Goal: Task Accomplishment & Management: Manage account settings

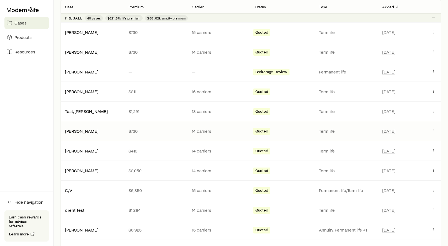
scroll to position [110, 0]
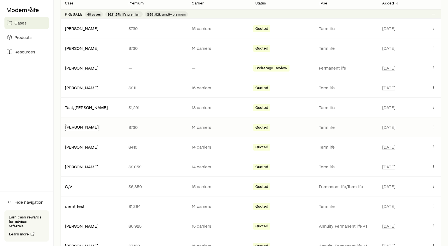
click at [81, 127] on link "[PERSON_NAME]" at bounding box center [81, 126] width 33 height 5
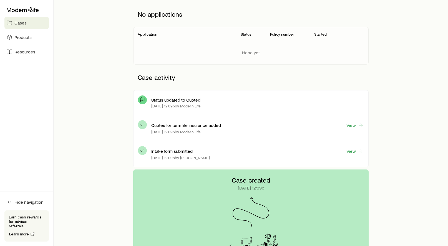
scroll to position [59, 0]
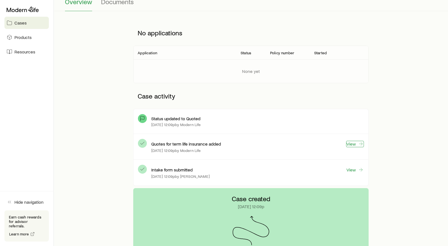
click at [352, 143] on link "View" at bounding box center [356, 144] width 18 height 6
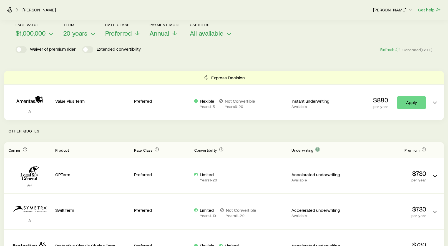
scroll to position [29, 0]
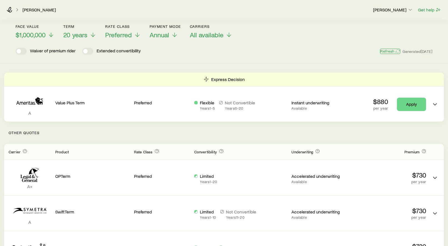
click at [390, 51] on button "Refresh" at bounding box center [390, 51] width 20 height 5
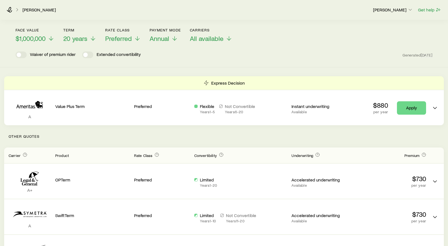
scroll to position [20, 0]
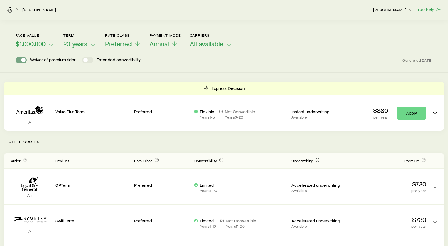
click at [25, 60] on span at bounding box center [23, 60] width 4 height 4
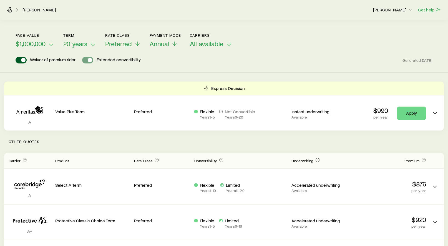
click at [92, 60] on span at bounding box center [90, 60] width 4 height 4
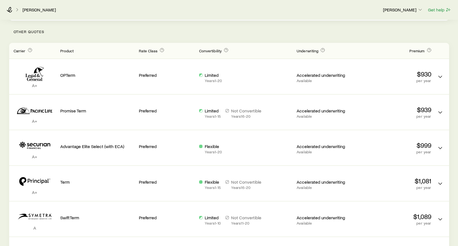
scroll to position [133, 0]
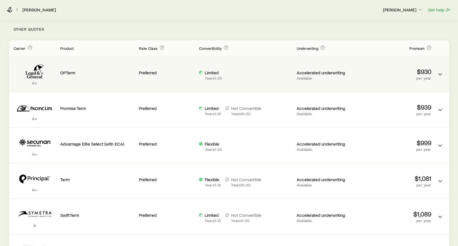
click at [214, 79] on p "Years 1 - 20" at bounding box center [213, 78] width 17 height 4
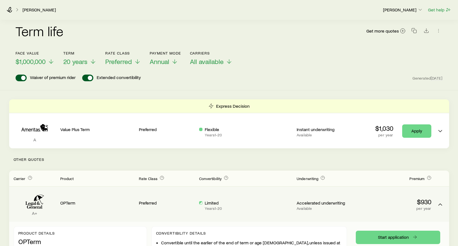
scroll to position [0, 0]
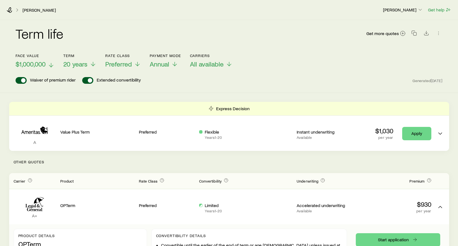
click at [51, 65] on icon at bounding box center [51, 65] width 7 height 7
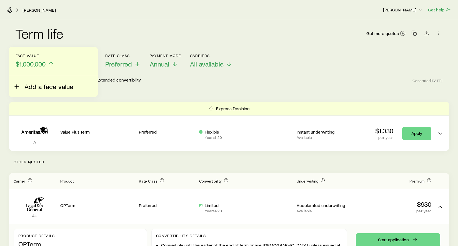
click at [42, 85] on span "Add a face value" at bounding box center [48, 87] width 49 height 8
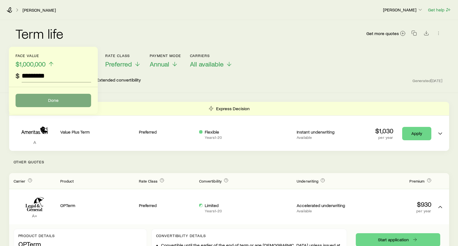
type input "*********"
click at [43, 103] on button "Done" at bounding box center [54, 100] width 76 height 13
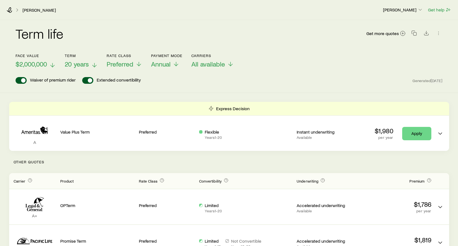
click at [87, 65] on span "20 years" at bounding box center [77, 64] width 24 height 8
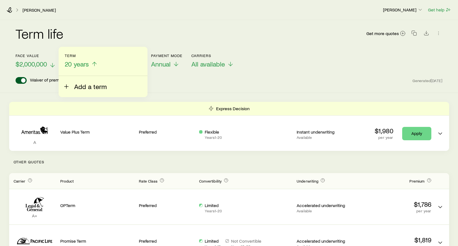
click at [89, 88] on span "Add a term" at bounding box center [90, 87] width 33 height 8
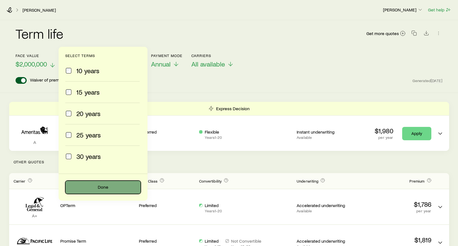
click at [99, 183] on button "Done" at bounding box center [103, 186] width 76 height 13
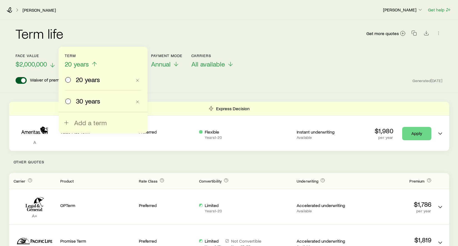
click at [86, 101] on span "30 years" at bounding box center [88, 101] width 24 height 8
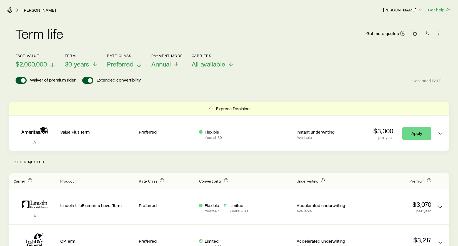
click at [137, 64] on icon at bounding box center [139, 65] width 7 height 7
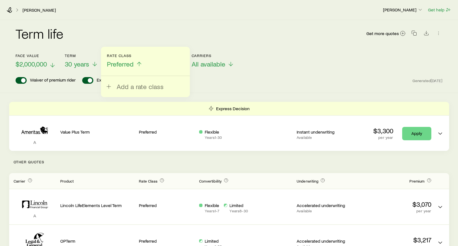
click at [244, 86] on div "Term life Get more quotes Face value $2,000,000 Term 30 years Rate Class Prefer…" at bounding box center [229, 56] width 458 height 73
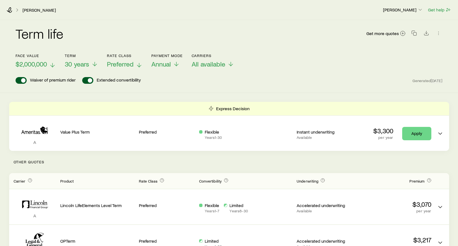
click at [136, 64] on p "Preferred" at bounding box center [125, 64] width 36 height 8
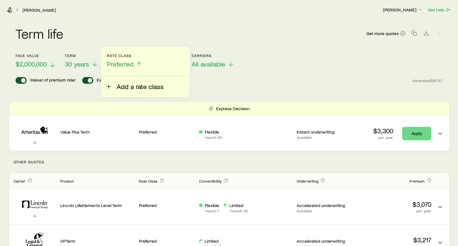
click at [133, 89] on span "Add a rate class" at bounding box center [140, 87] width 47 height 8
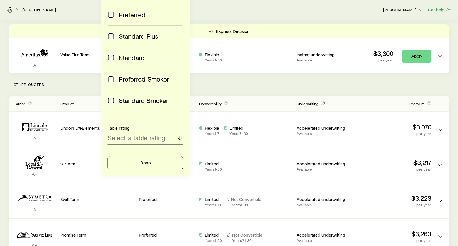
scroll to position [78, 0]
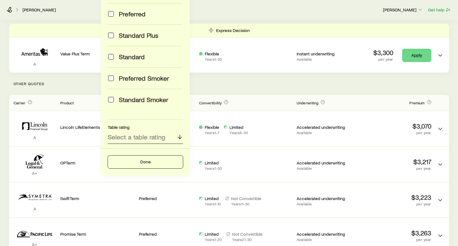
click at [139, 138] on p "Select a table rating" at bounding box center [137, 137] width 58 height 8
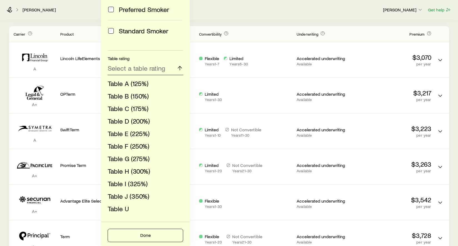
scroll to position [147, 0]
click at [134, 146] on span "Table F (250%)" at bounding box center [128, 145] width 41 height 8
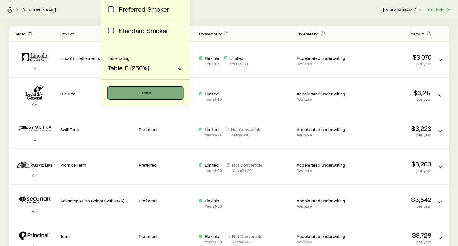
click at [156, 96] on button "Done" at bounding box center [146, 92] width 76 height 13
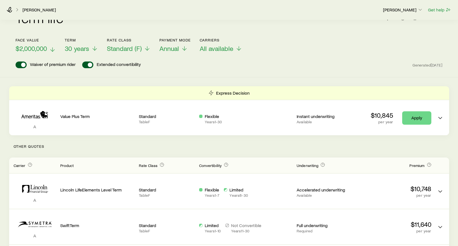
scroll to position [16, 0]
click at [185, 47] on line at bounding box center [185, 49] width 0 height 4
click at [278, 48] on div "Face value $2,000,000 Term 30 years Rate Class Standard (F) Payment Mode Annual…" at bounding box center [229, 41] width 427 height 21
click at [228, 48] on span "All available" at bounding box center [217, 48] width 34 height 8
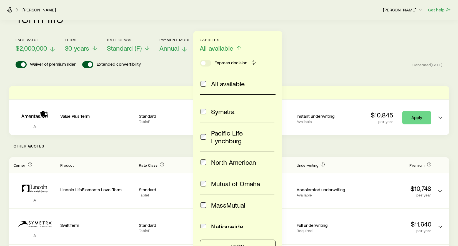
scroll to position [168, 0]
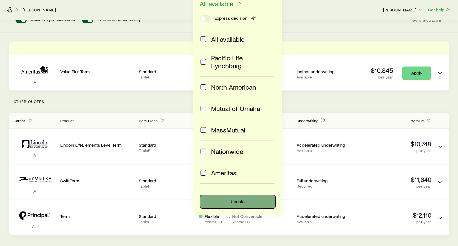
click at [226, 199] on button "Update" at bounding box center [238, 201] width 76 height 13
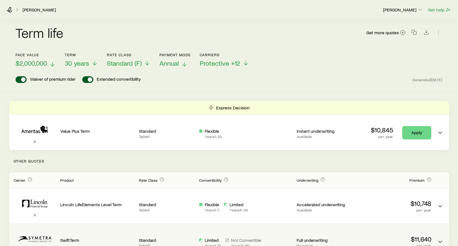
scroll to position [0, 0]
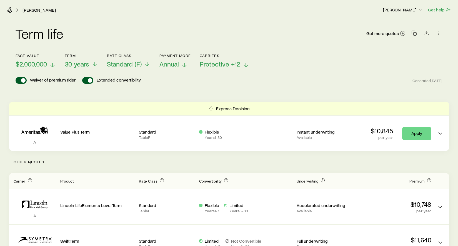
click at [223, 65] on span "Protective +12" at bounding box center [220, 64] width 41 height 8
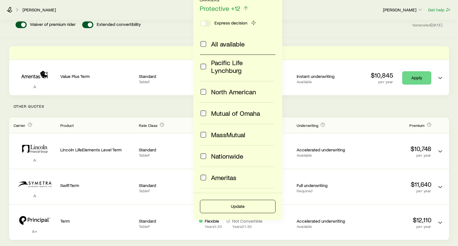
scroll to position [75, 0]
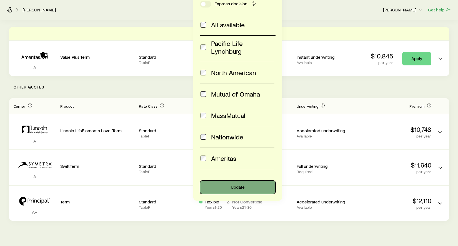
click at [218, 186] on button "Update" at bounding box center [238, 186] width 76 height 13
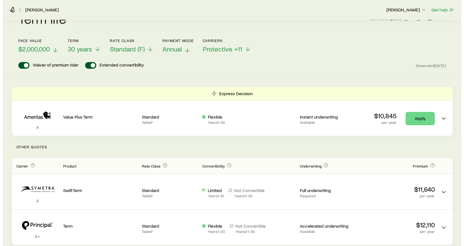
scroll to position [0, 0]
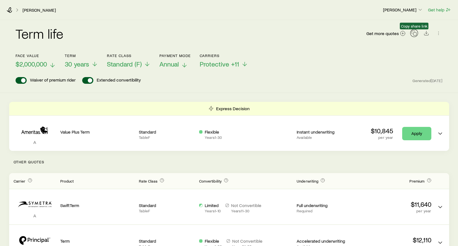
click at [415, 34] on icon "button" at bounding box center [415, 33] width 6 height 6
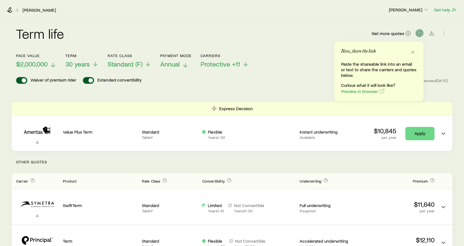
click at [279, 36] on div "Term life Get more quotes" at bounding box center [231, 37] width 431 height 20
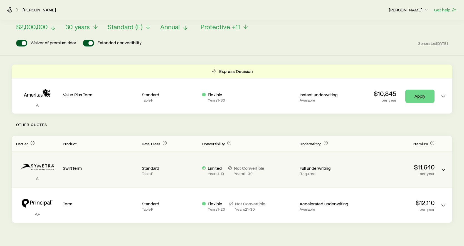
scroll to position [36, 0]
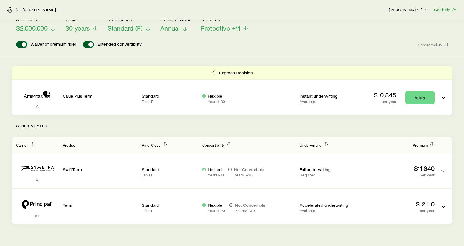
click at [138, 29] on span "Standard (F)" at bounding box center [125, 28] width 35 height 8
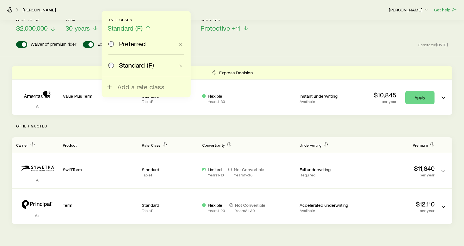
click at [128, 46] on span "Preferred" at bounding box center [132, 44] width 27 height 8
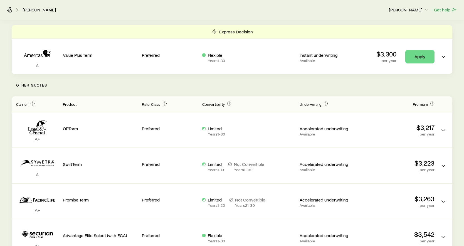
scroll to position [78, 0]
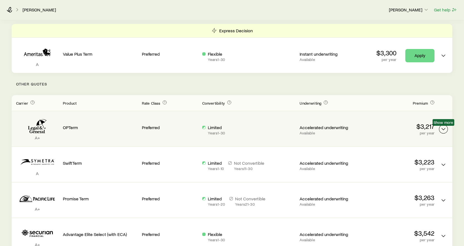
click at [437, 131] on icon "Term quotes" at bounding box center [443, 129] width 7 height 7
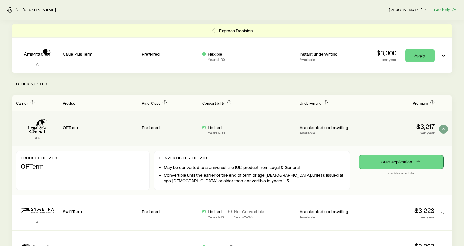
click at [411, 160] on link "Start application" at bounding box center [400, 161] width 84 height 13
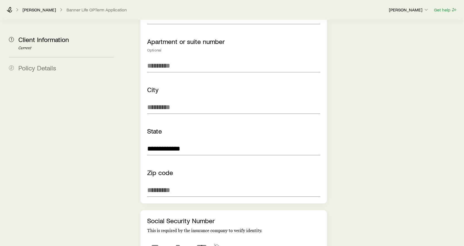
scroll to position [350, 0]
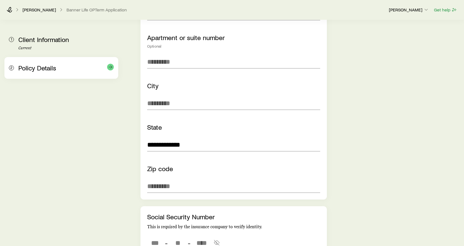
click at [75, 69] on div "Policy Details" at bounding box center [65, 68] width 95 height 8
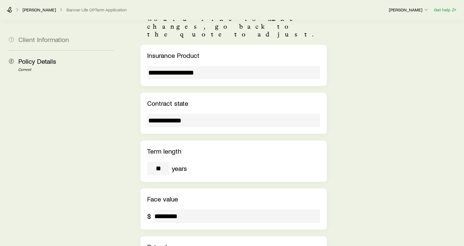
scroll to position [65, 0]
click at [30, 11] on link "[PERSON_NAME]" at bounding box center [39, 9] width 34 height 5
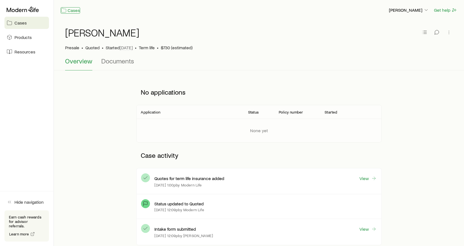
click at [68, 12] on link "Cases" at bounding box center [70, 10] width 19 height 6
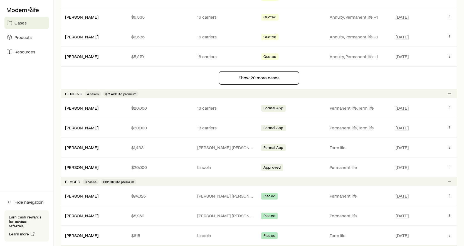
scroll to position [458, 0]
click at [77, 165] on link "[PERSON_NAME]" at bounding box center [81, 165] width 33 height 5
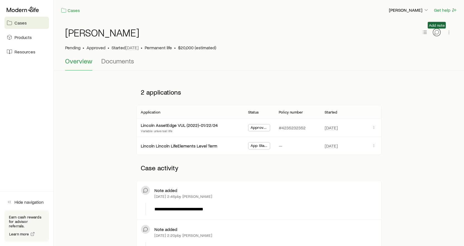
click at [436, 31] on icon "button" at bounding box center [436, 32] width 6 height 6
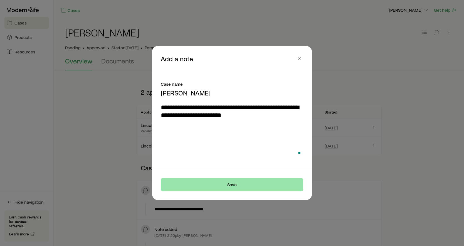
type textarea "**********"
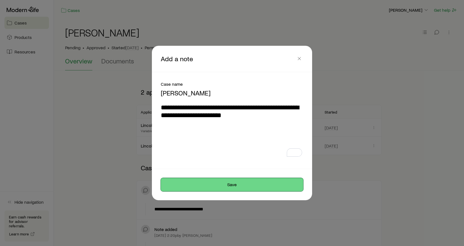
click at [240, 185] on button "Save" at bounding box center [232, 184] width 142 height 13
click at [235, 182] on button "Save" at bounding box center [232, 184] width 142 height 13
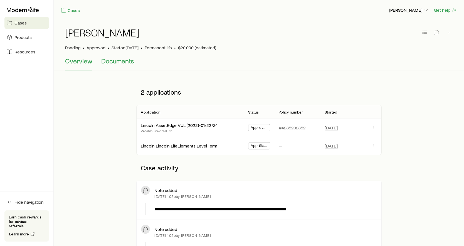
click at [124, 64] on span "Documents" at bounding box center [117, 61] width 33 height 8
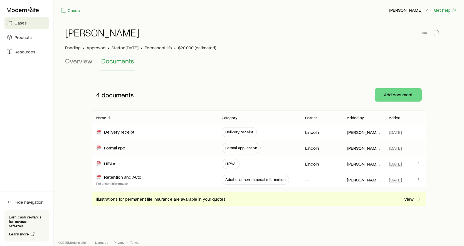
scroll to position [6, 0]
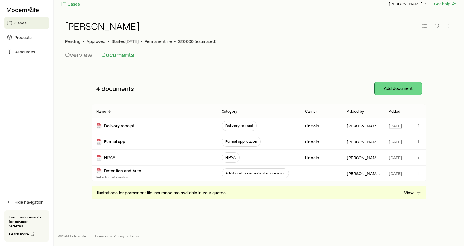
click at [385, 84] on button "Add document" at bounding box center [397, 88] width 47 height 13
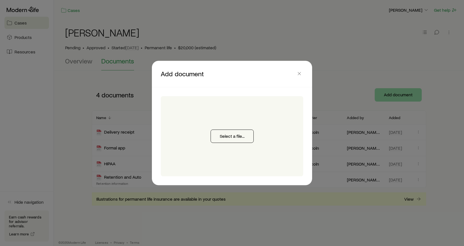
scroll to position [0, 0]
click at [225, 138] on button "Select a file..." at bounding box center [231, 135] width 43 height 13
click at [300, 76] on icon "button" at bounding box center [299, 74] width 6 height 6
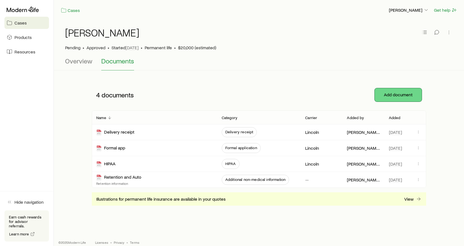
scroll to position [6, 0]
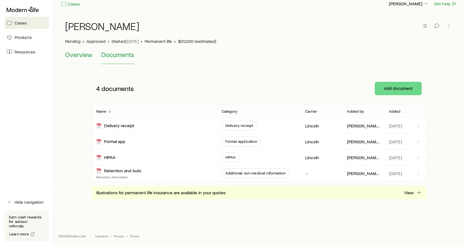
click at [78, 54] on span "Overview" at bounding box center [78, 55] width 27 height 8
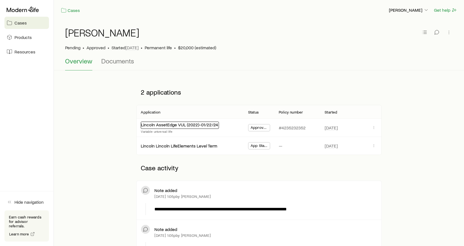
click at [168, 126] on link "Lincoln AssetEdge VUL (2022)-01/22/24" at bounding box center [179, 124] width 77 height 5
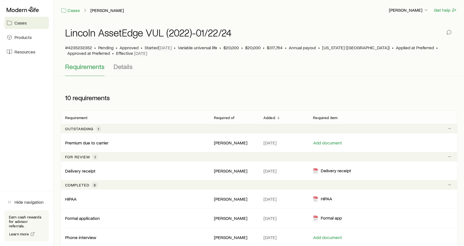
click at [23, 23] on span "Cases" at bounding box center [20, 23] width 12 height 6
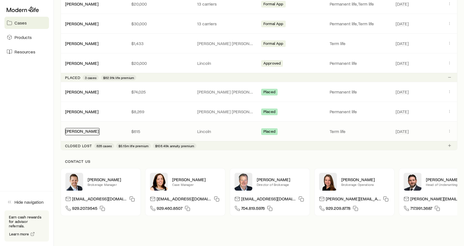
click at [84, 132] on link "[PERSON_NAME]" at bounding box center [81, 130] width 33 height 5
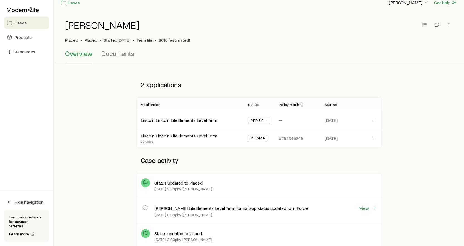
scroll to position [2, 0]
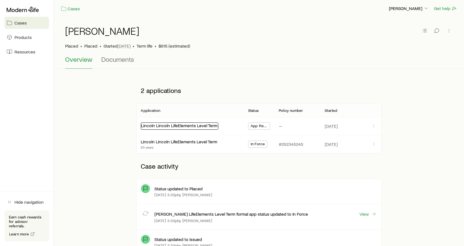
click at [166, 126] on link "Lincoln Lincoln LifeElements Level Term" at bounding box center [179, 125] width 76 height 5
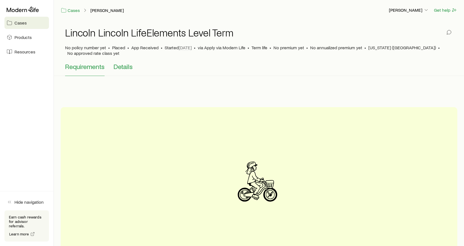
click at [121, 68] on span "Details" at bounding box center [122, 67] width 19 height 8
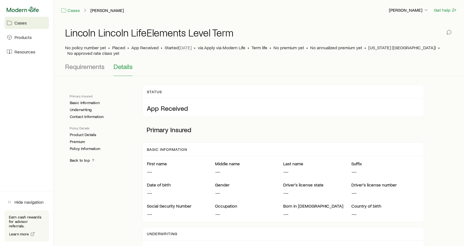
click at [35, 9] on icon at bounding box center [23, 9] width 32 height 5
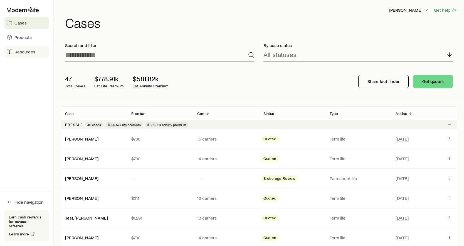
click at [32, 48] on link "Resources" at bounding box center [26, 52] width 44 height 12
